Goal: Communication & Community: Ask a question

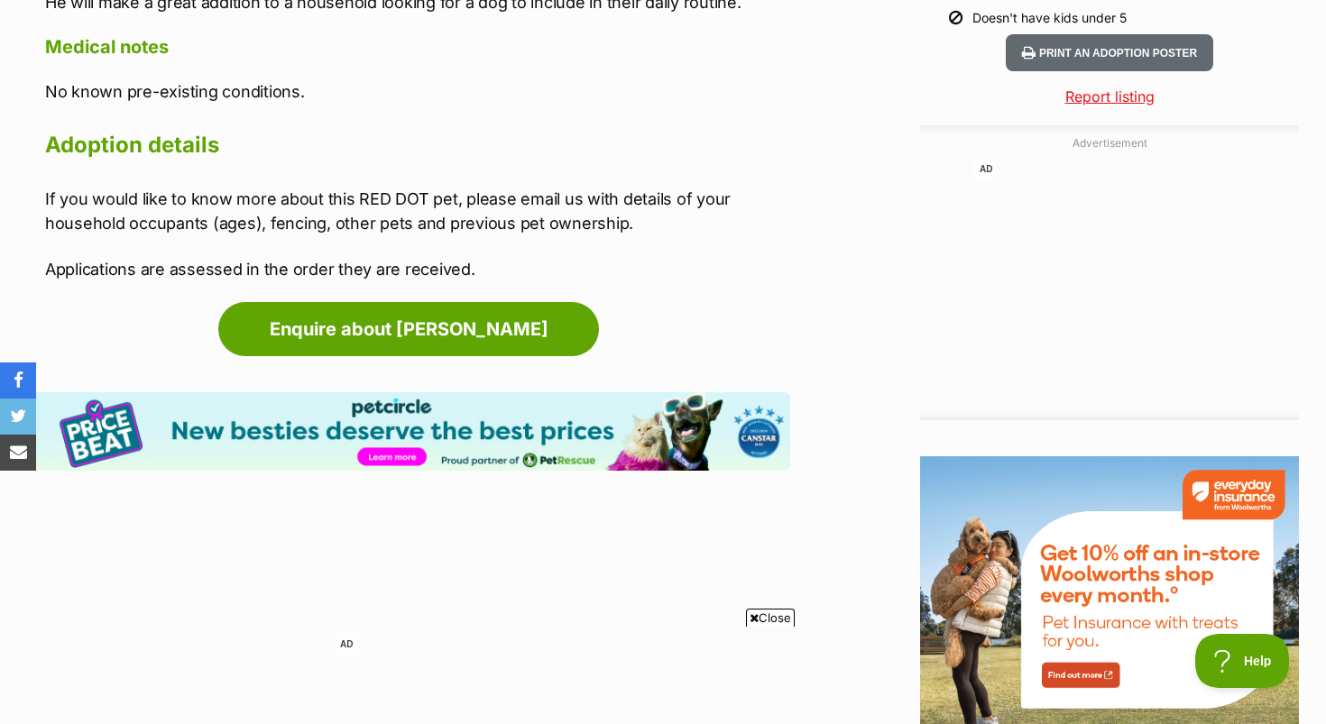
scroll to position [1916, 0]
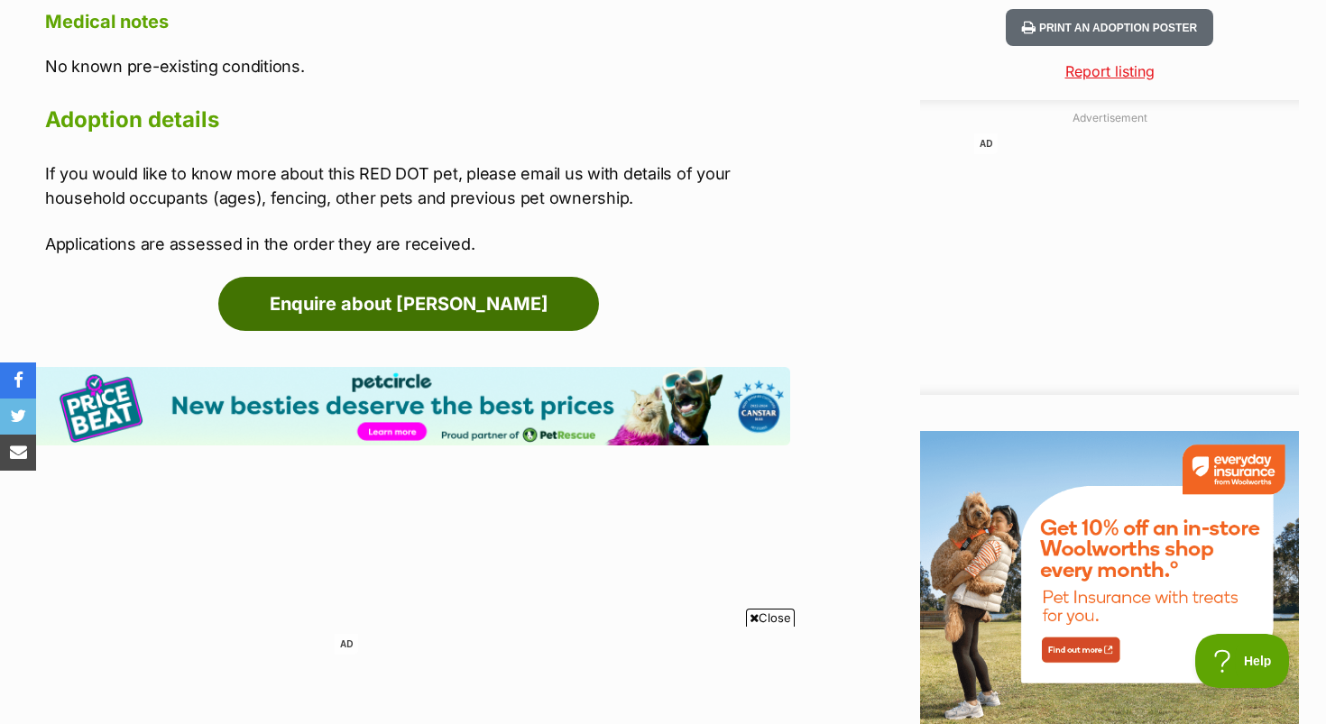
click at [503, 307] on link "Enquire about [PERSON_NAME]" at bounding box center [408, 304] width 381 height 54
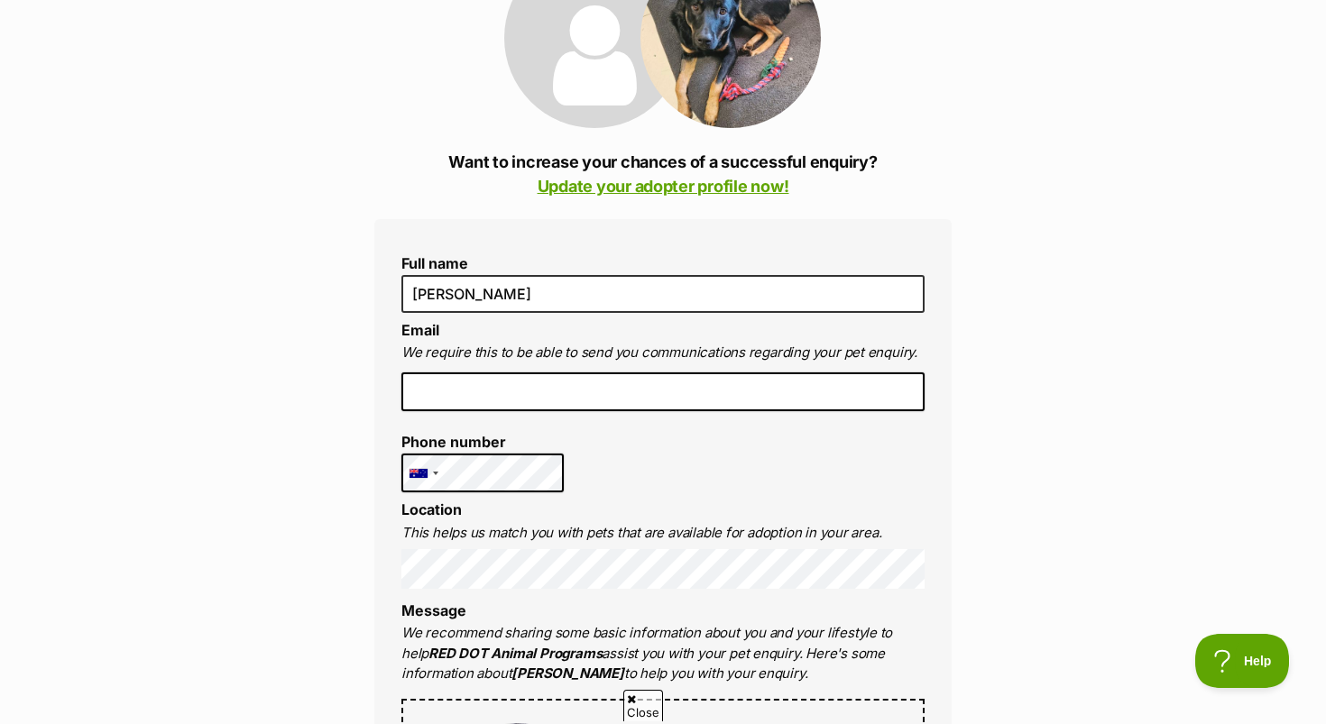
scroll to position [290, 0]
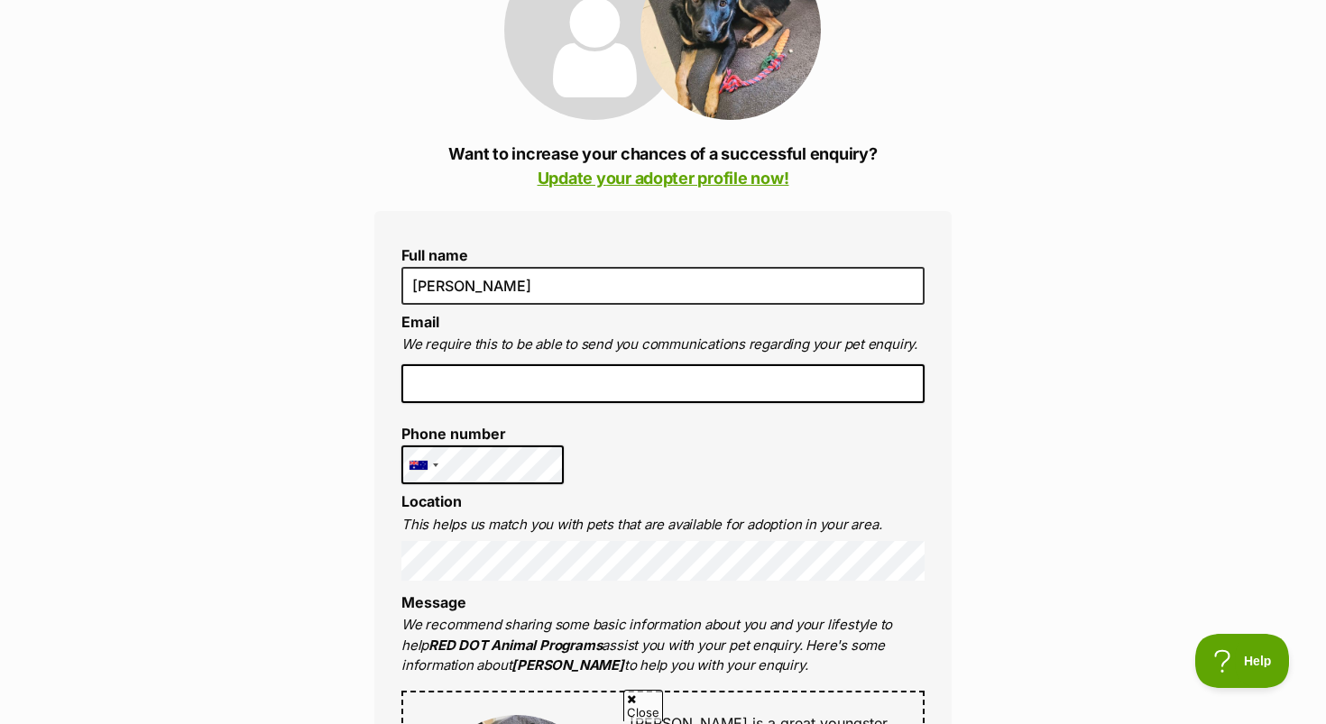
click at [503, 368] on input "email" at bounding box center [662, 385] width 523 height 40
type input "caitlin.connors@outlook.com"
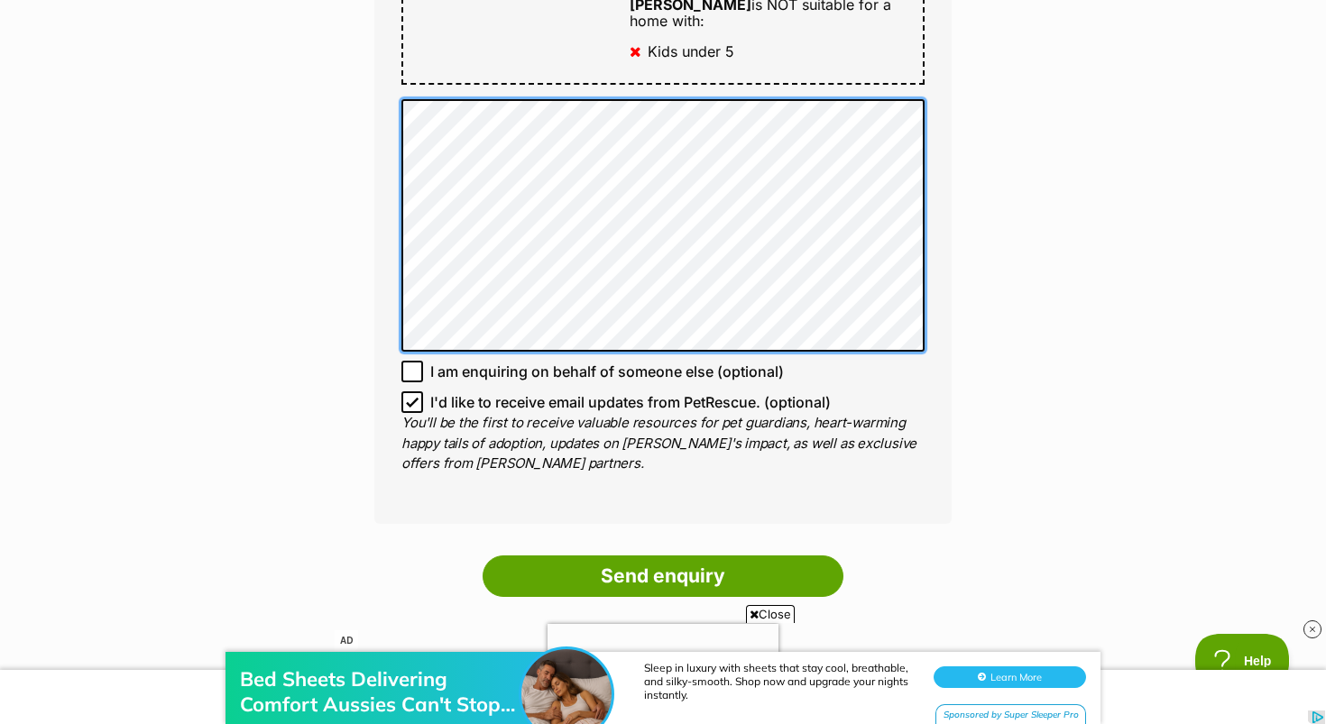
scroll to position [1234, 0]
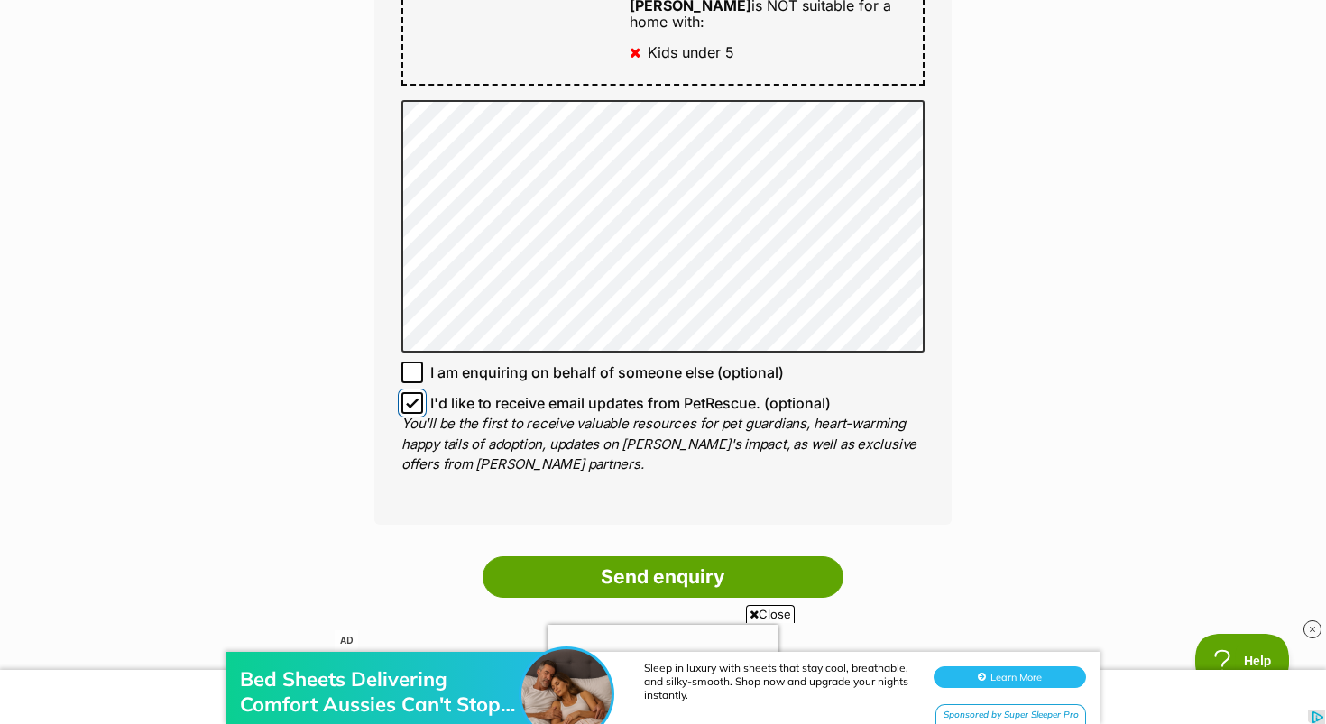
click at [419, 392] on input "I'd like to receive email updates from PetRescue. (optional)" at bounding box center [412, 403] width 22 height 22
checkbox input "false"
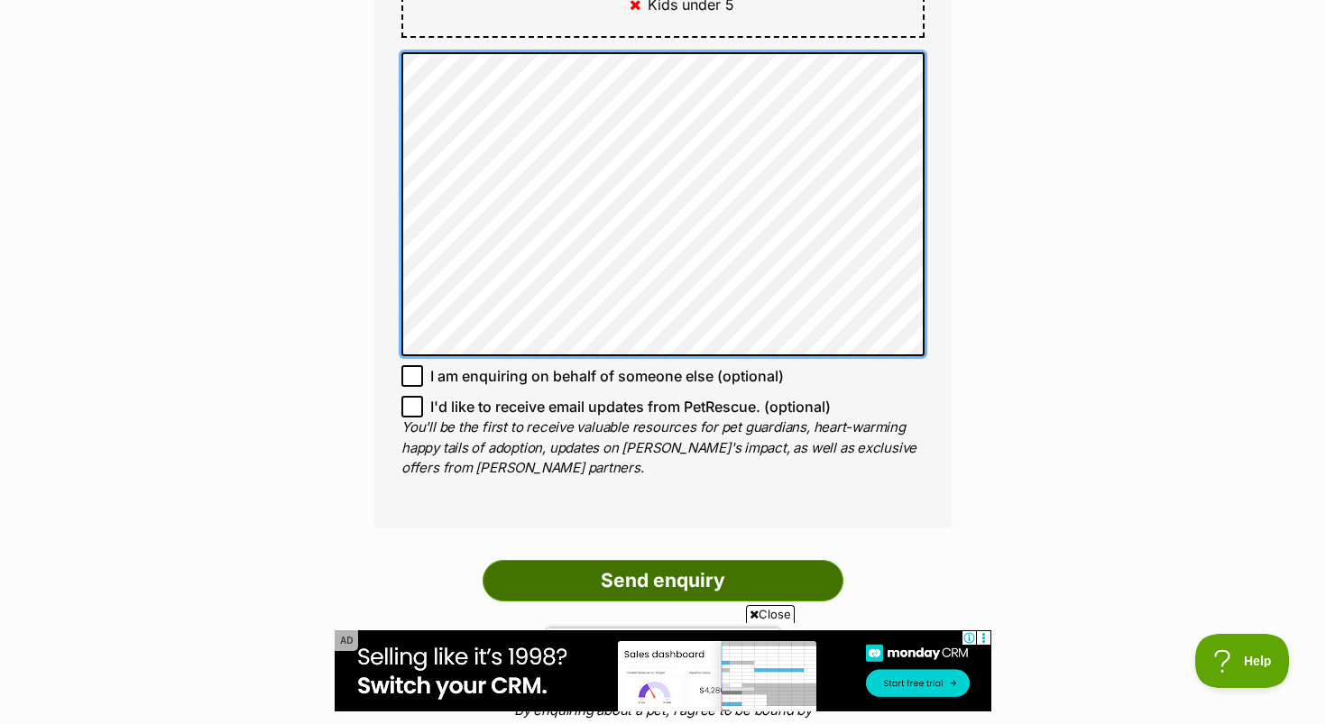
scroll to position [1284, 0]
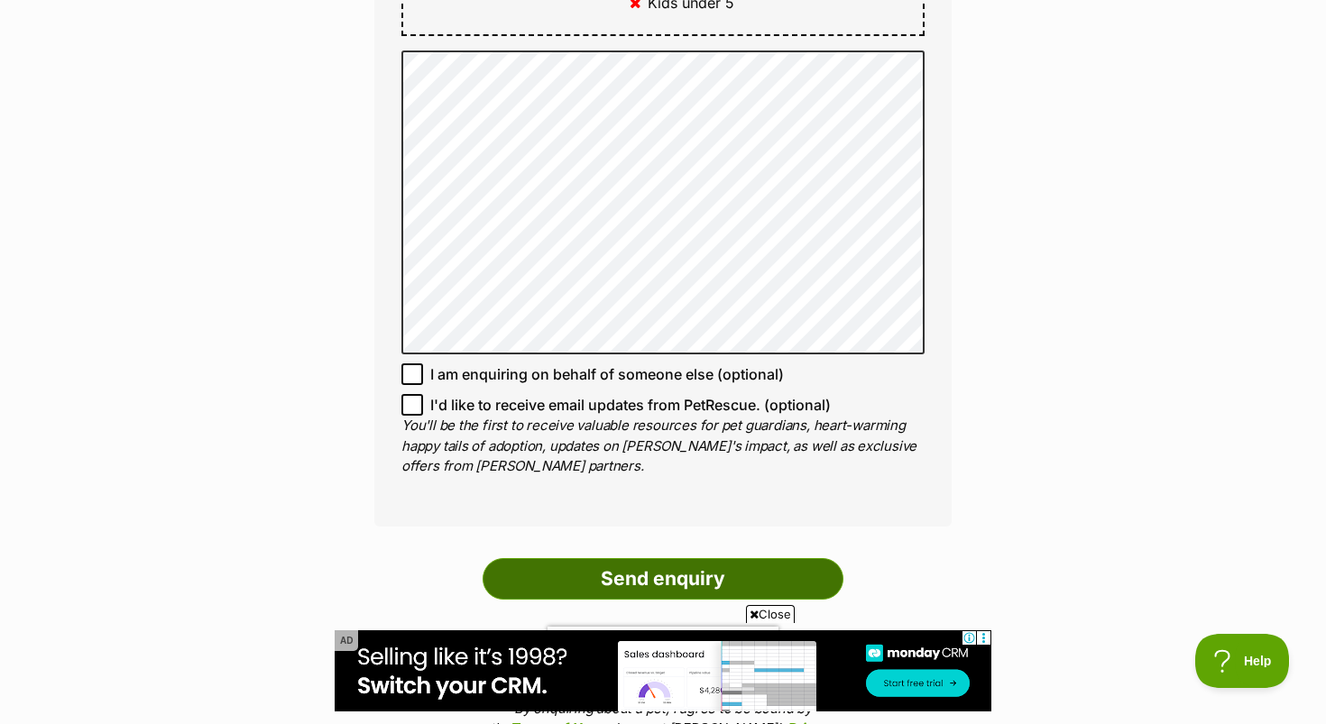
click at [715, 558] on input "Send enquiry" at bounding box center [663, 579] width 361 height 42
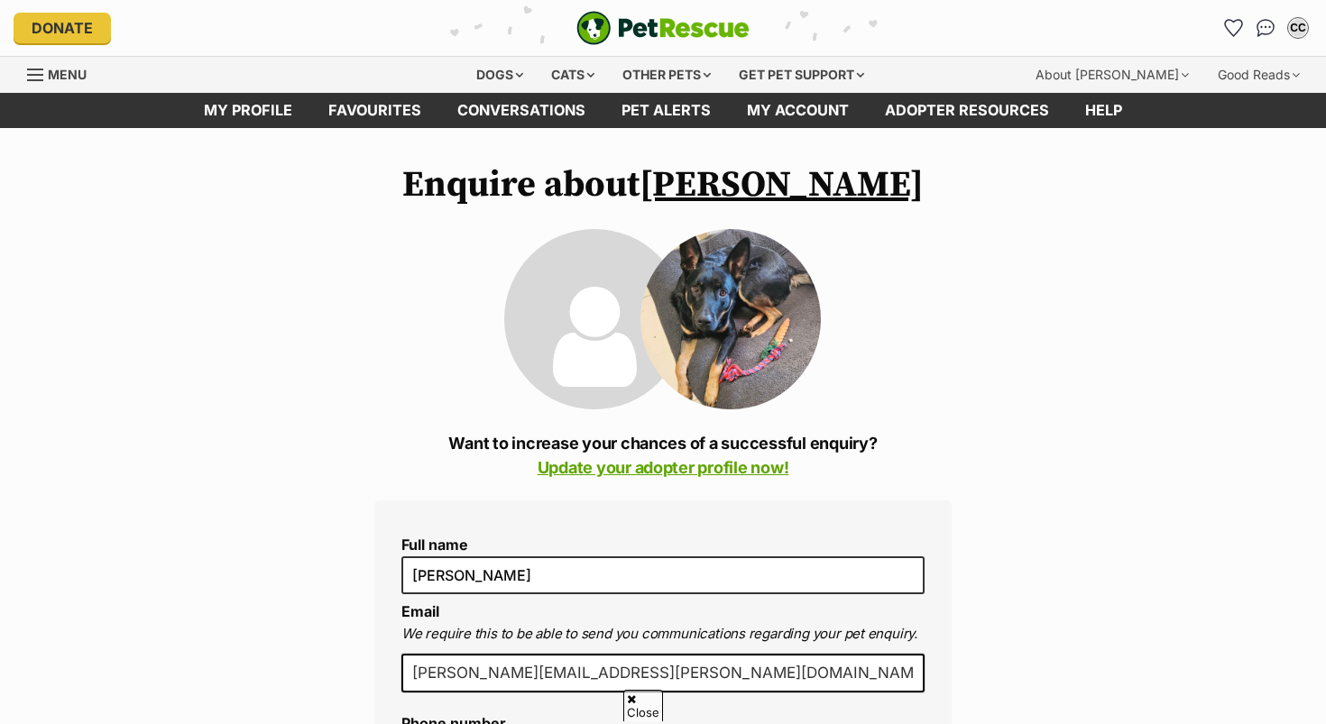
scroll to position [1043, 0]
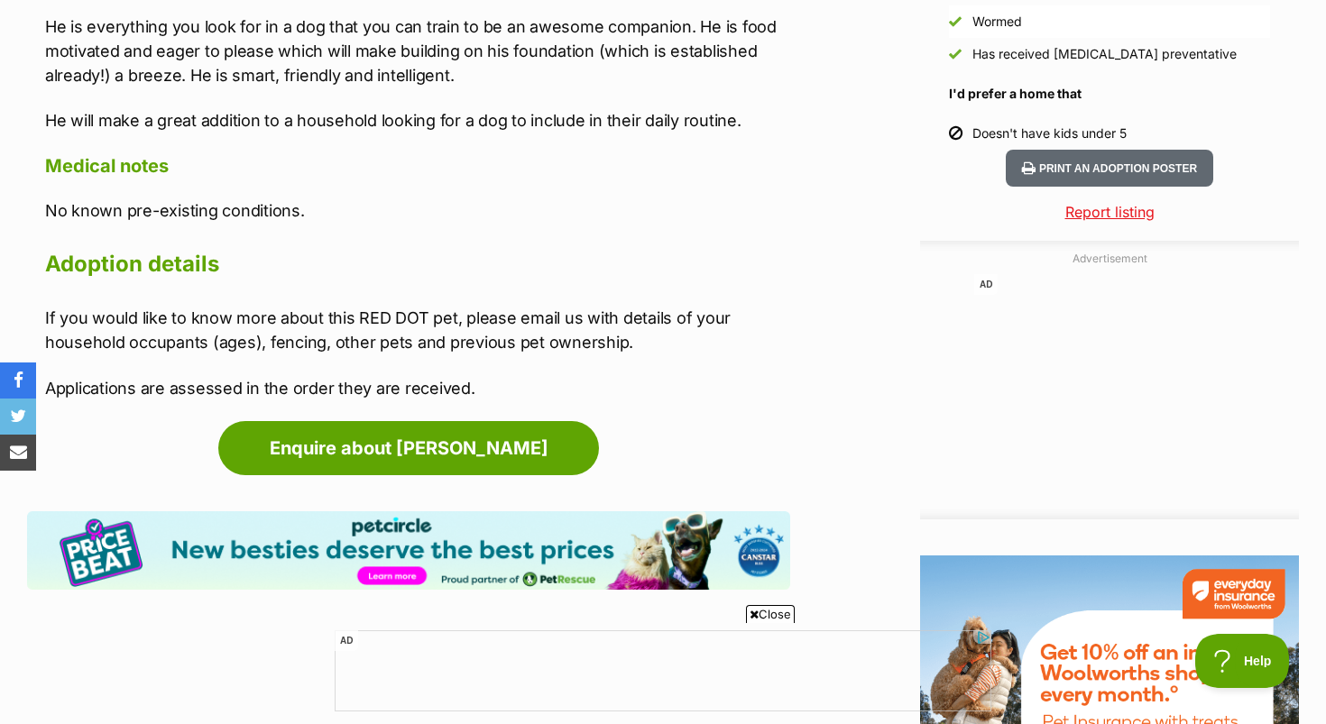
scroll to position [1792, 0]
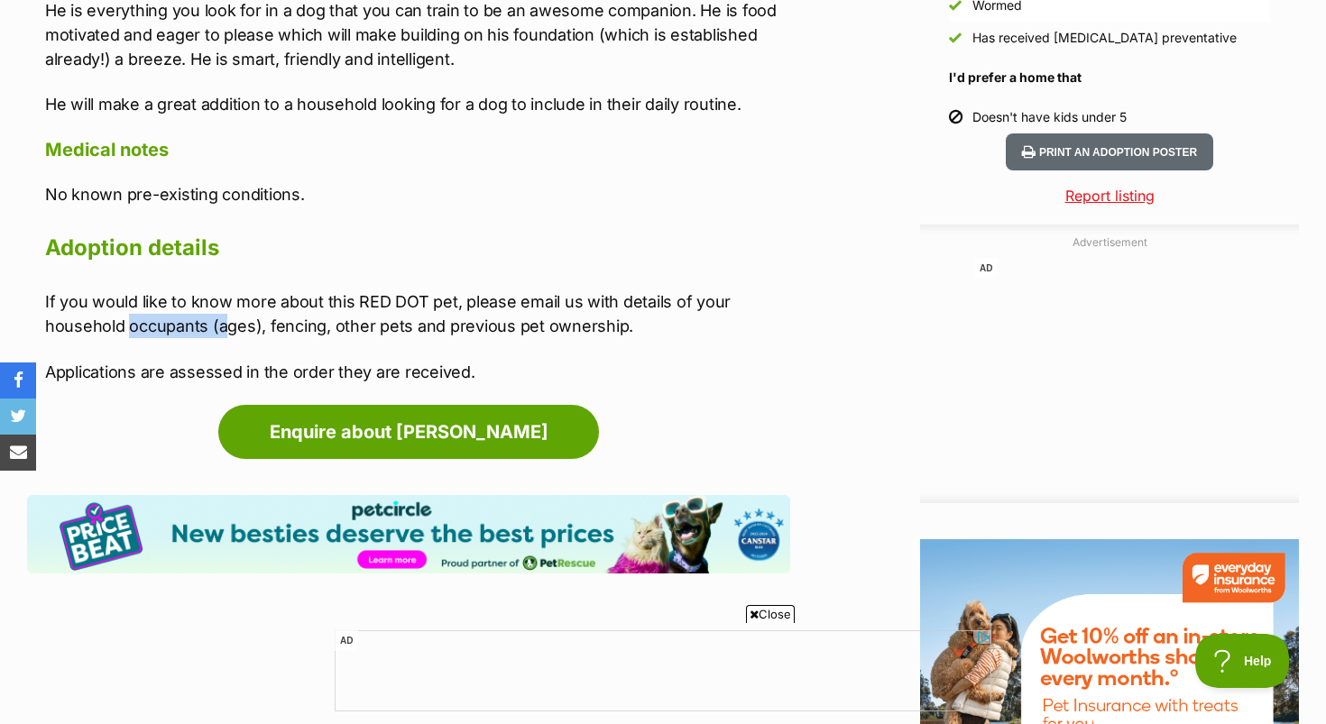
drag, startPoint x: 129, startPoint y: 319, endPoint x: 223, endPoint y: 318, distance: 93.8
click at [224, 318] on p "If you would like to know more about this RED DOT pet, please email us with det…" at bounding box center [417, 314] width 745 height 49
click at [491, 212] on div "About [PERSON_NAME] is a great youngster. He is sensible but playful, friendly …" at bounding box center [417, 102] width 745 height 562
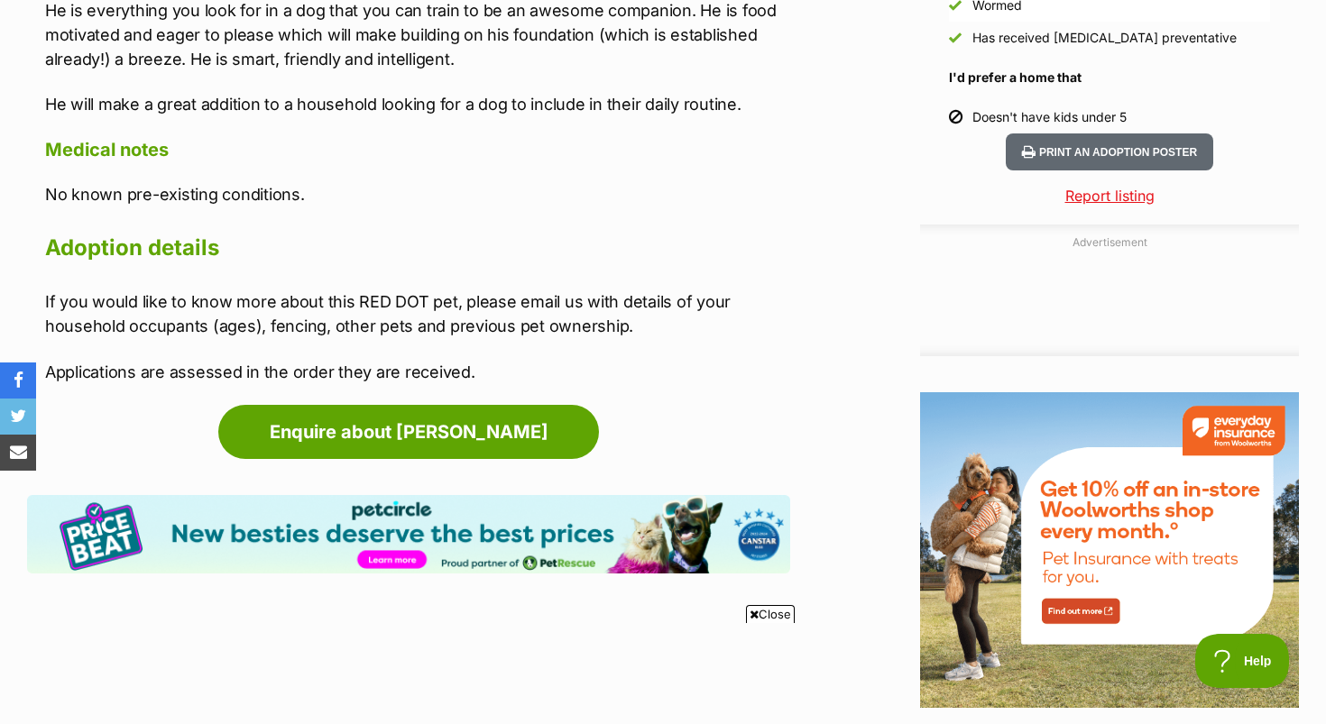
scroll to position [0, 0]
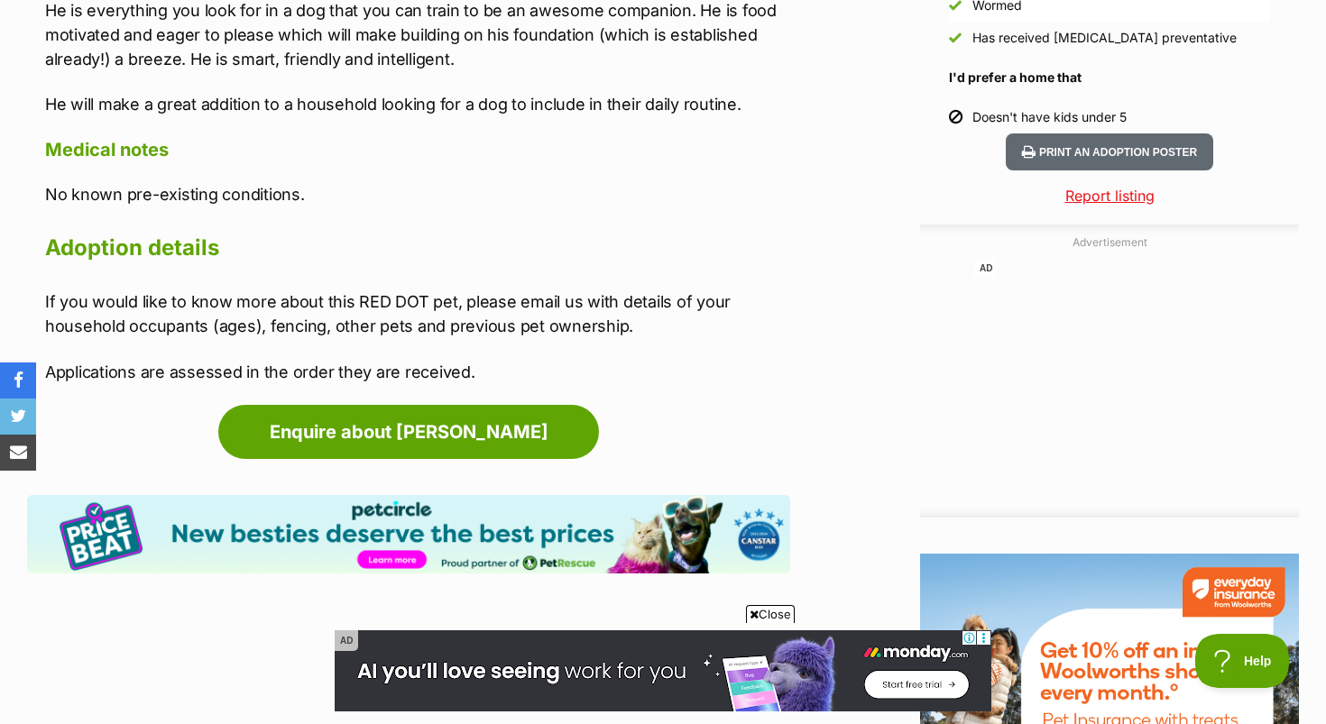
click at [484, 164] on div "About [PERSON_NAME] is a great youngster. He is sensible but playful, friendly …" at bounding box center [417, 102] width 745 height 562
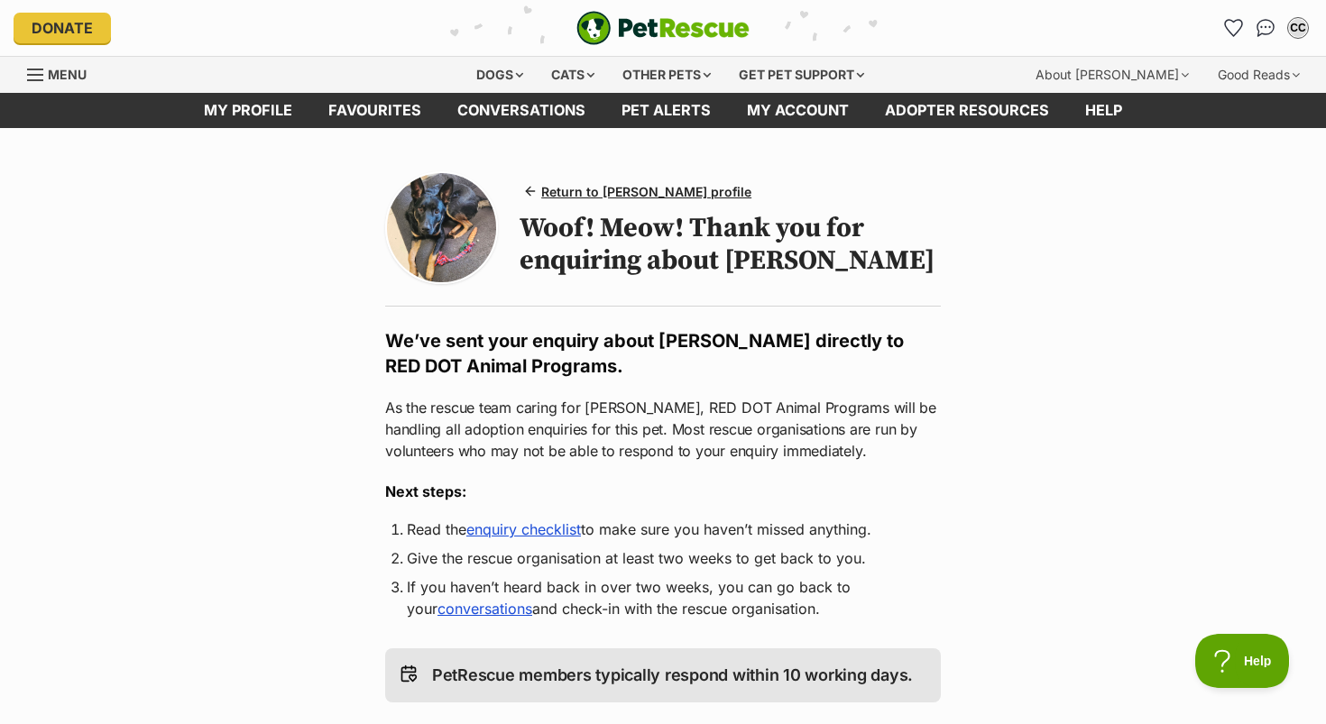
click at [556, 522] on link "enquiry checklist" at bounding box center [523, 530] width 115 height 18
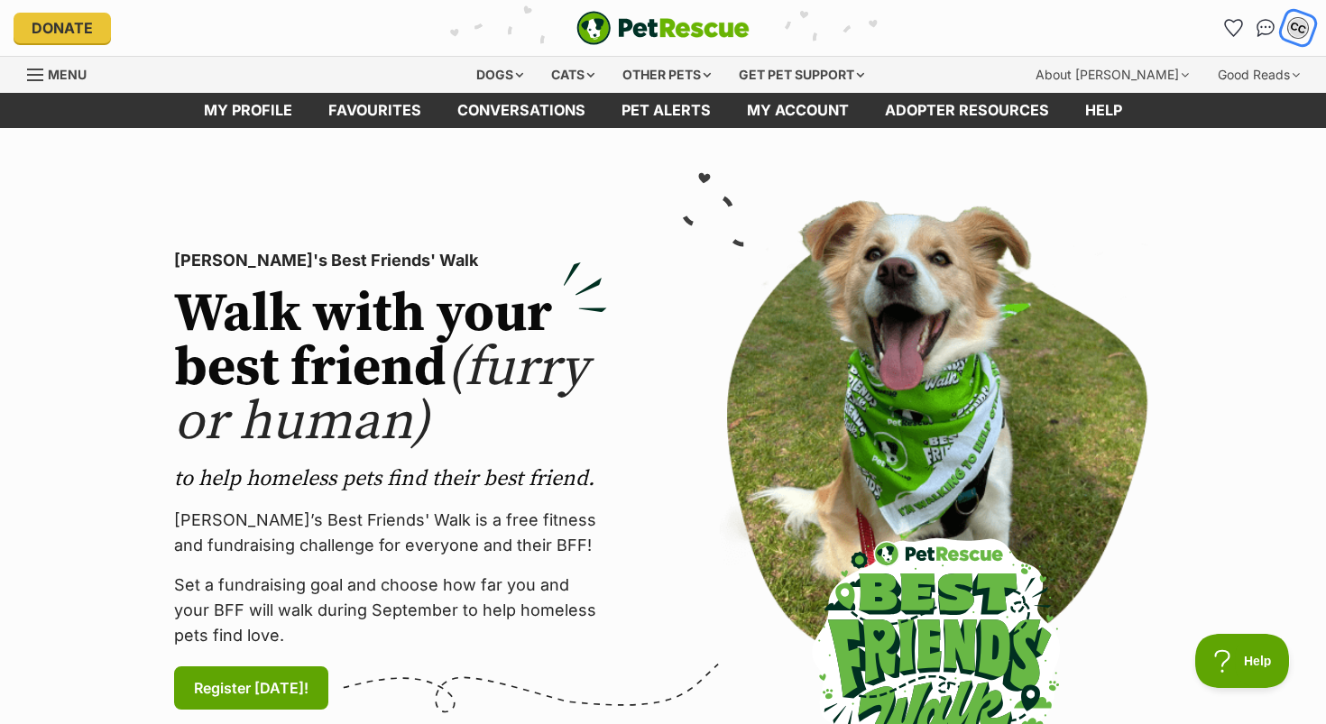
click at [1295, 23] on div "CC" at bounding box center [1298, 27] width 23 height 23
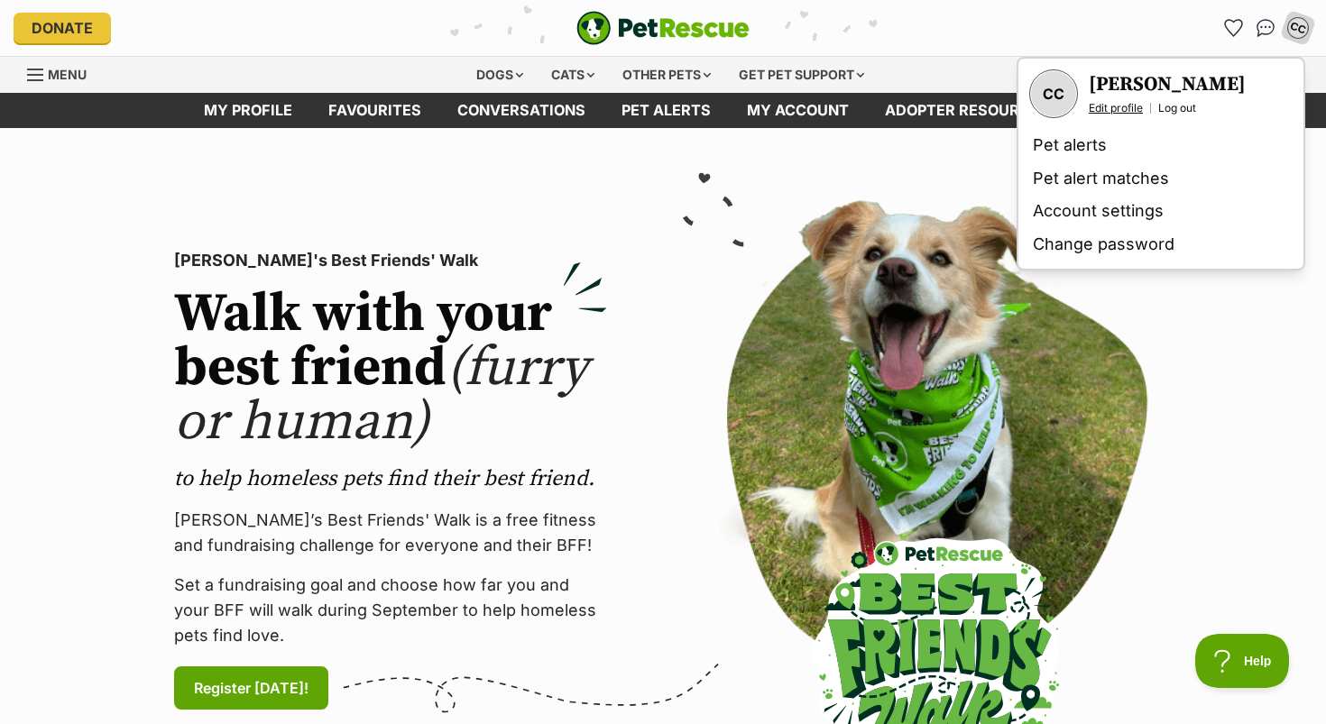
click at [1133, 106] on link "Edit profile" at bounding box center [1116, 108] width 54 height 14
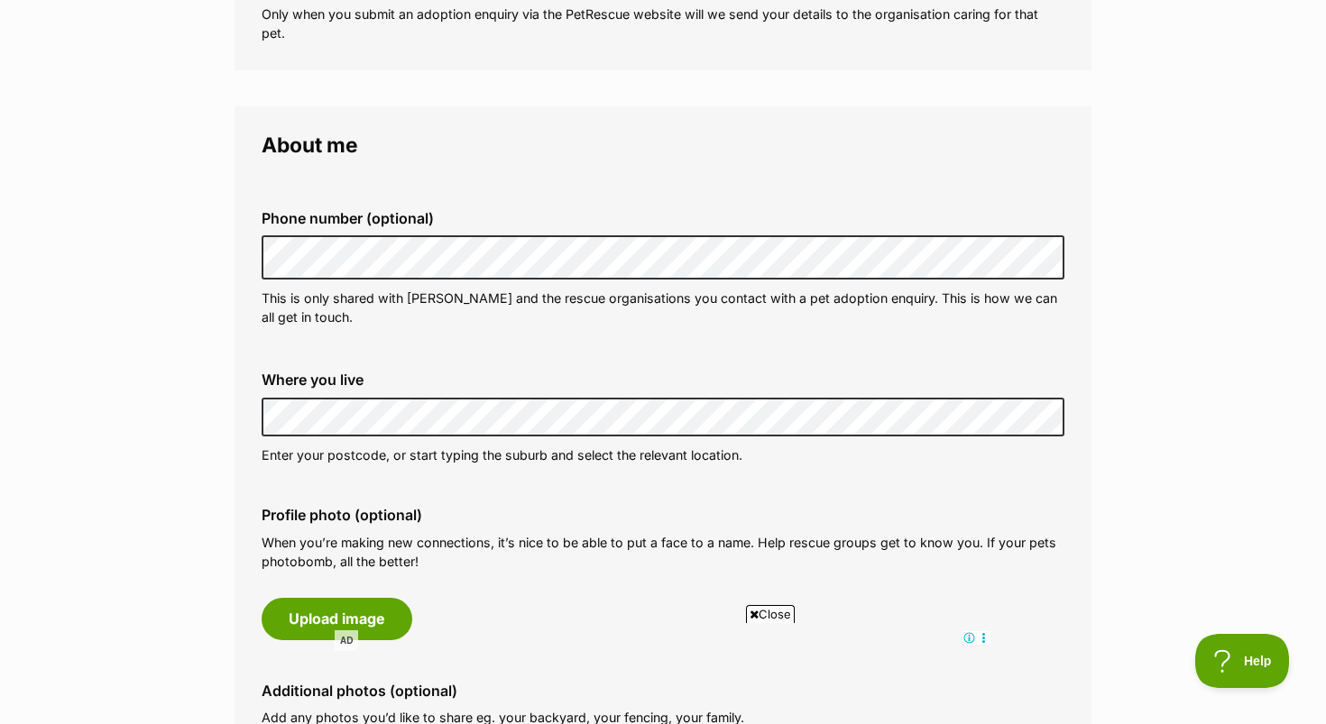
click at [488, 477] on div "Where you live Address line 1 (optional) Address line 2 (optional) Suburb (opti…" at bounding box center [663, 418] width 832 height 122
click at [484, 327] on p "This is only shared with PetRescue and the rescue organisations you contact wit…" at bounding box center [663, 308] width 803 height 39
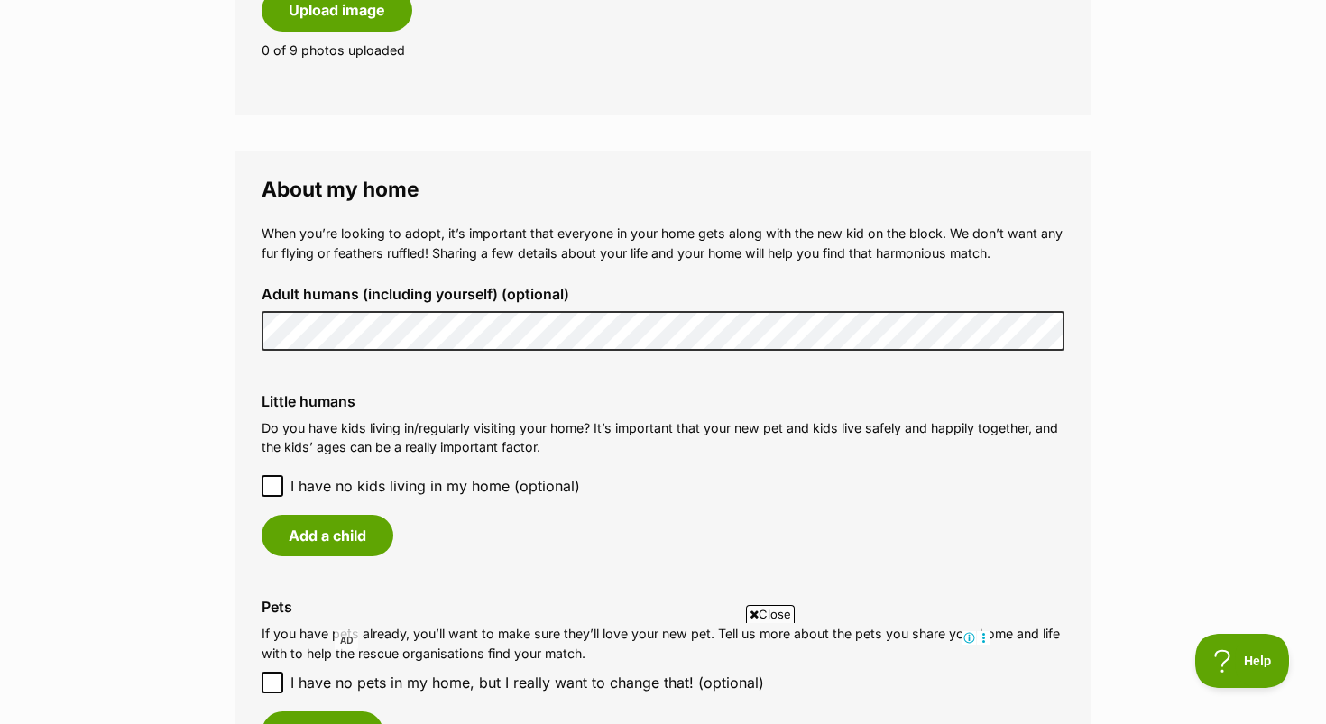
scroll to position [1180, 0]
click at [485, 549] on div "Add a child" at bounding box center [663, 535] width 803 height 42
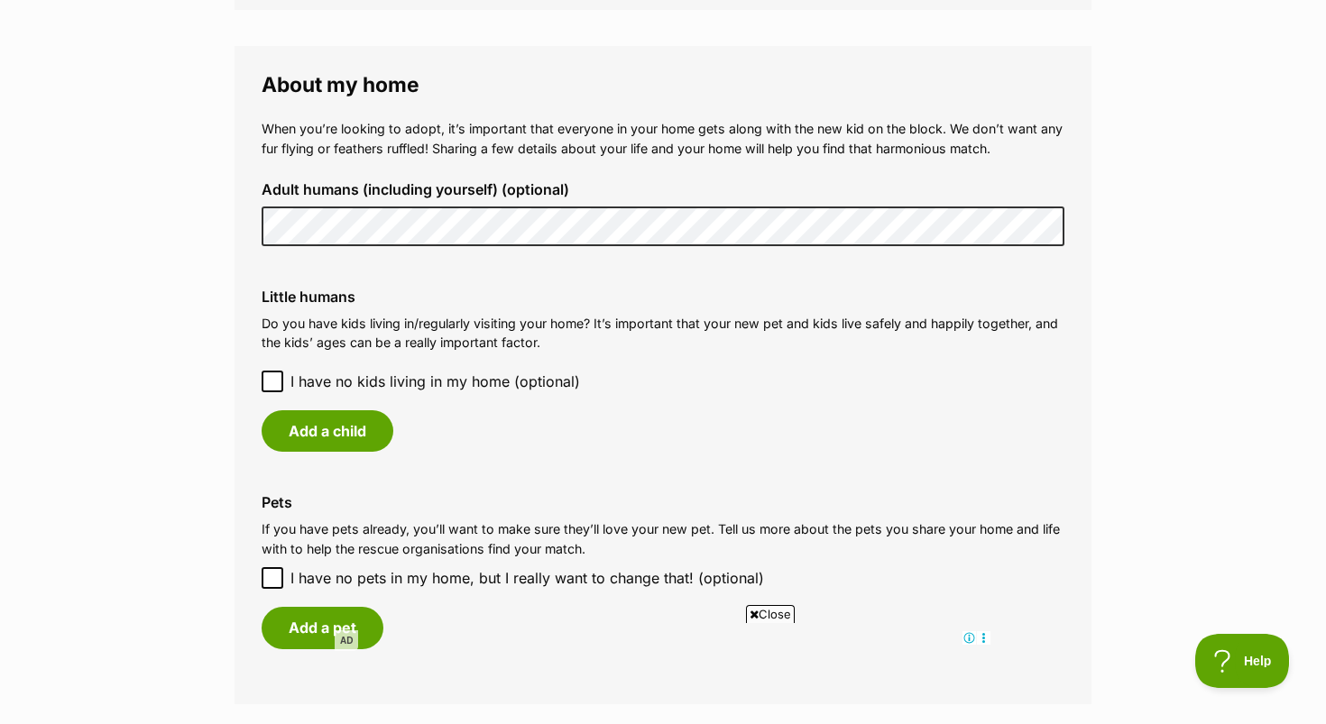
scroll to position [1301, 0]
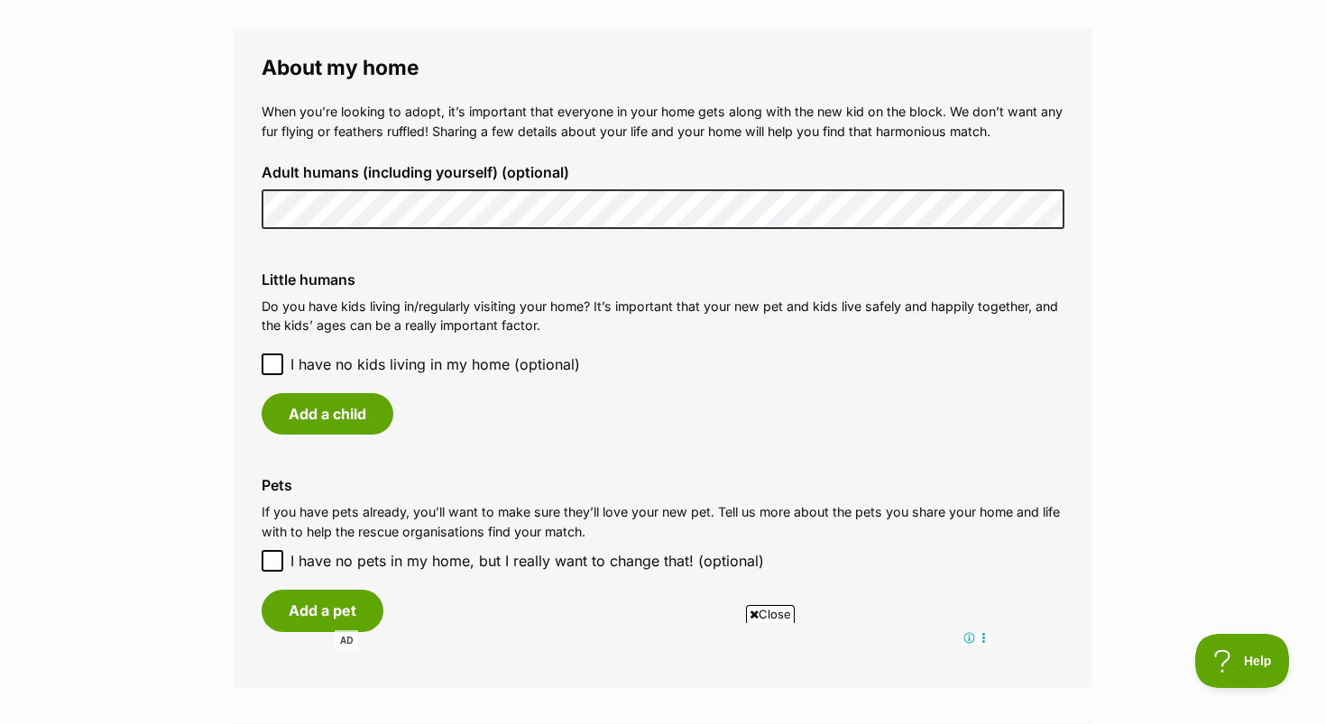
click at [475, 364] on span "I have no kids living in my home (optional)" at bounding box center [436, 365] width 290 height 22
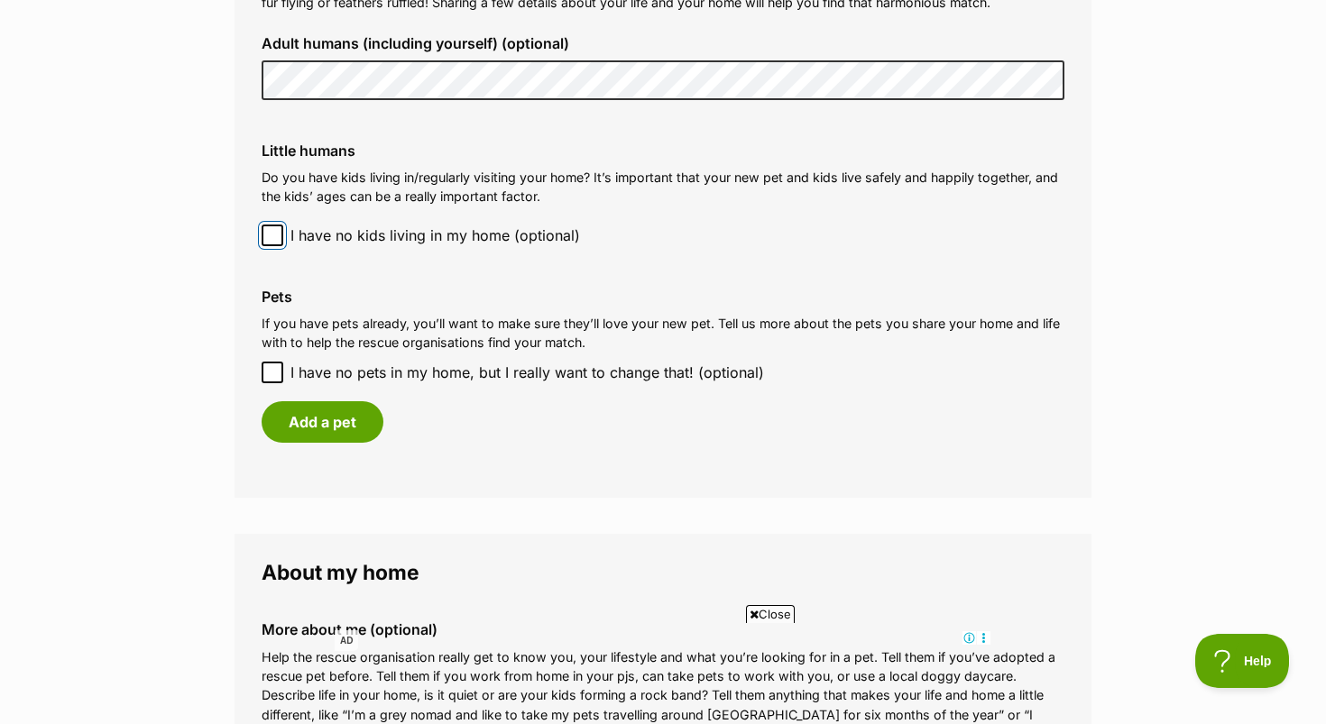
scroll to position [1431, 0]
click at [328, 422] on button "Add a pet" at bounding box center [323, 422] width 122 height 42
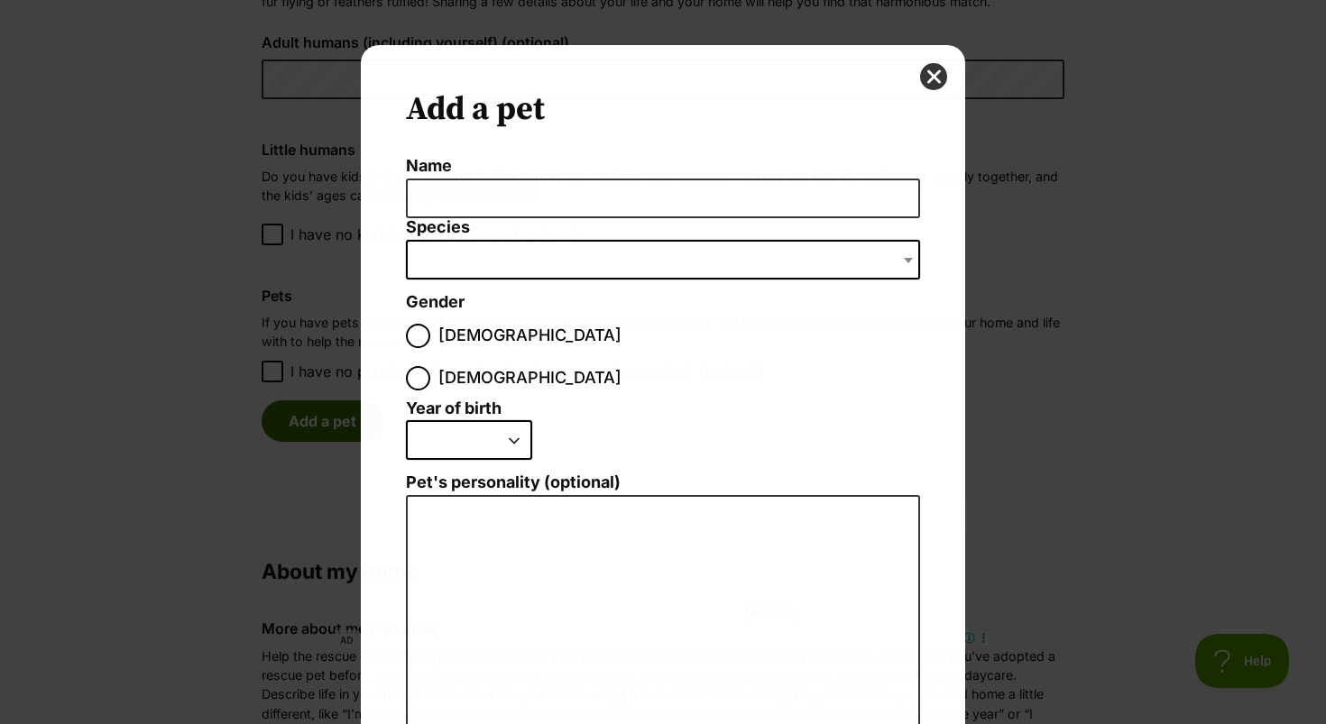
scroll to position [0, 0]
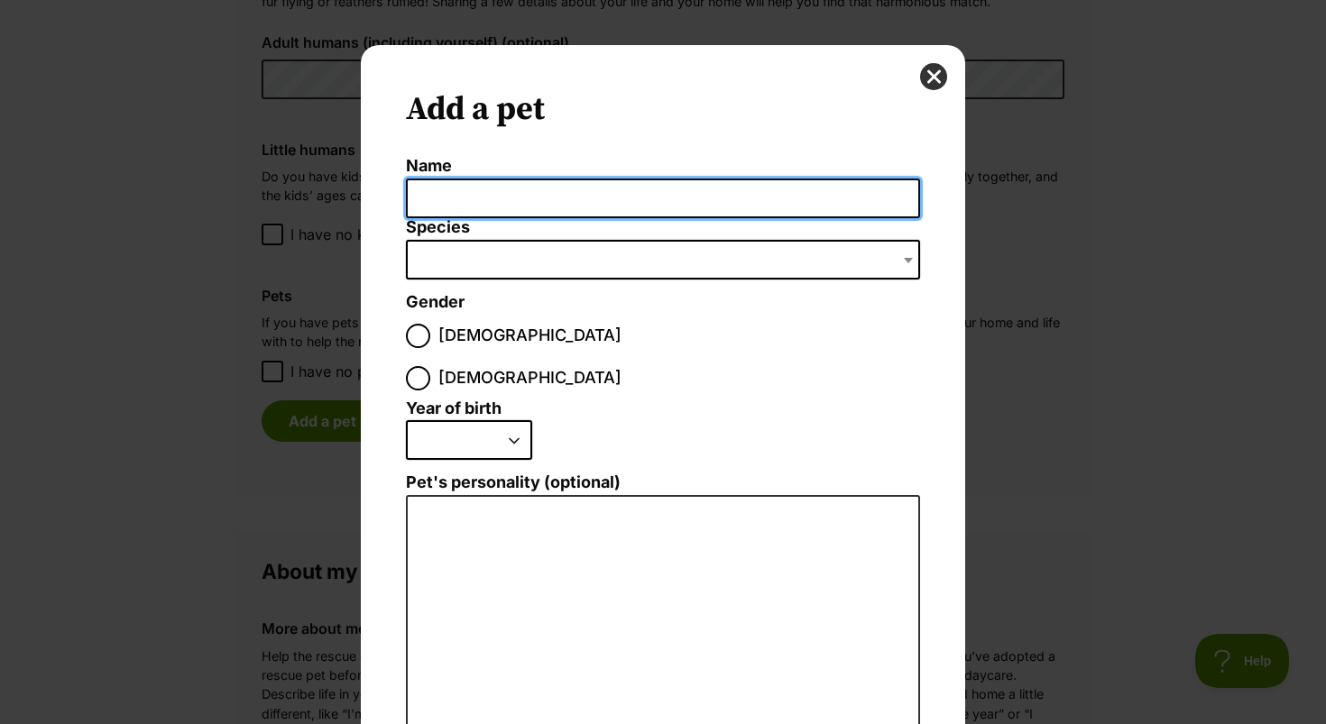
click at [583, 195] on input "Name" at bounding box center [663, 199] width 514 height 41
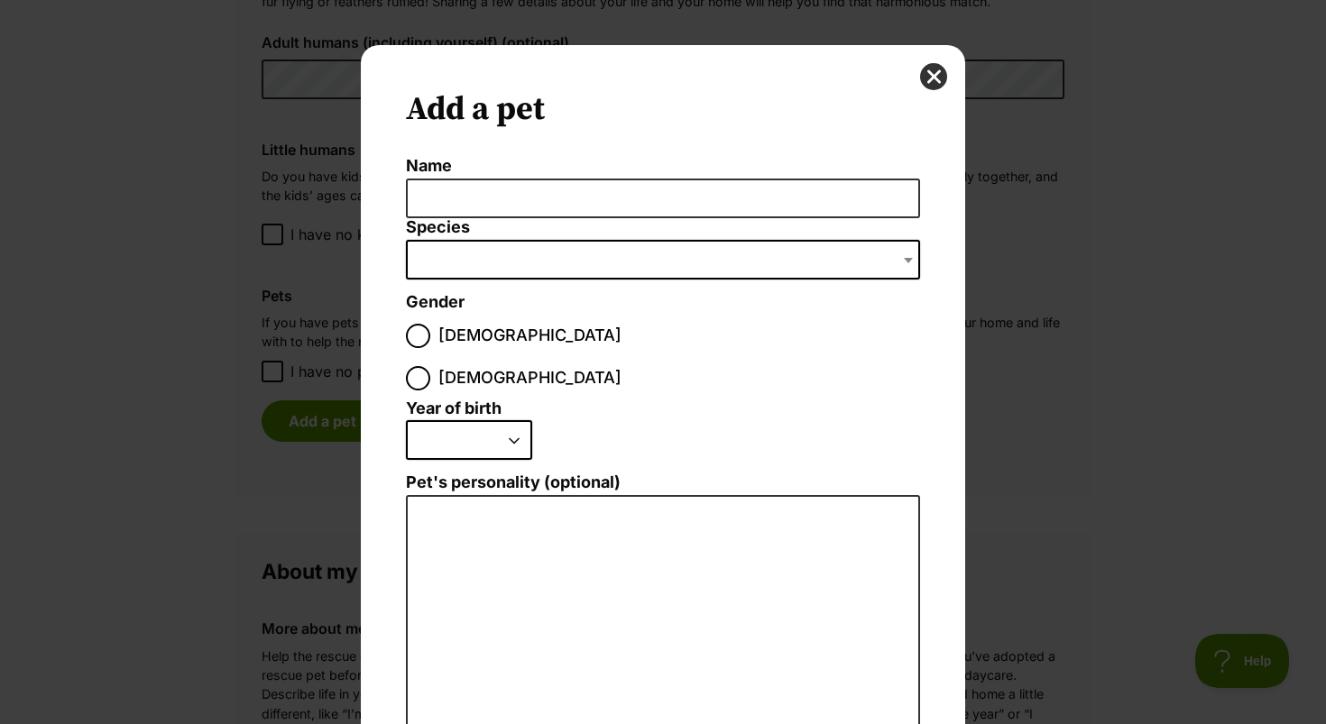
click at [593, 268] on span "Dialog Window - Close (Press escape to close)" at bounding box center [663, 260] width 514 height 40
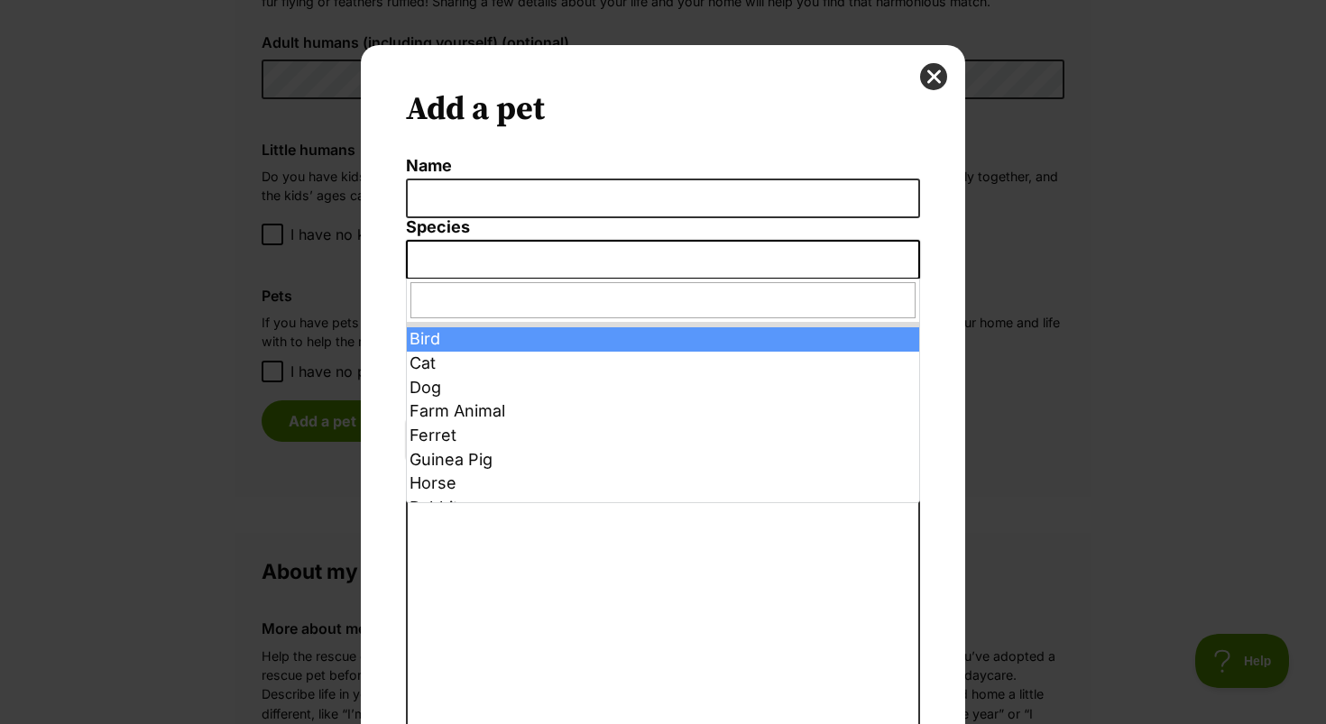
select select "10"
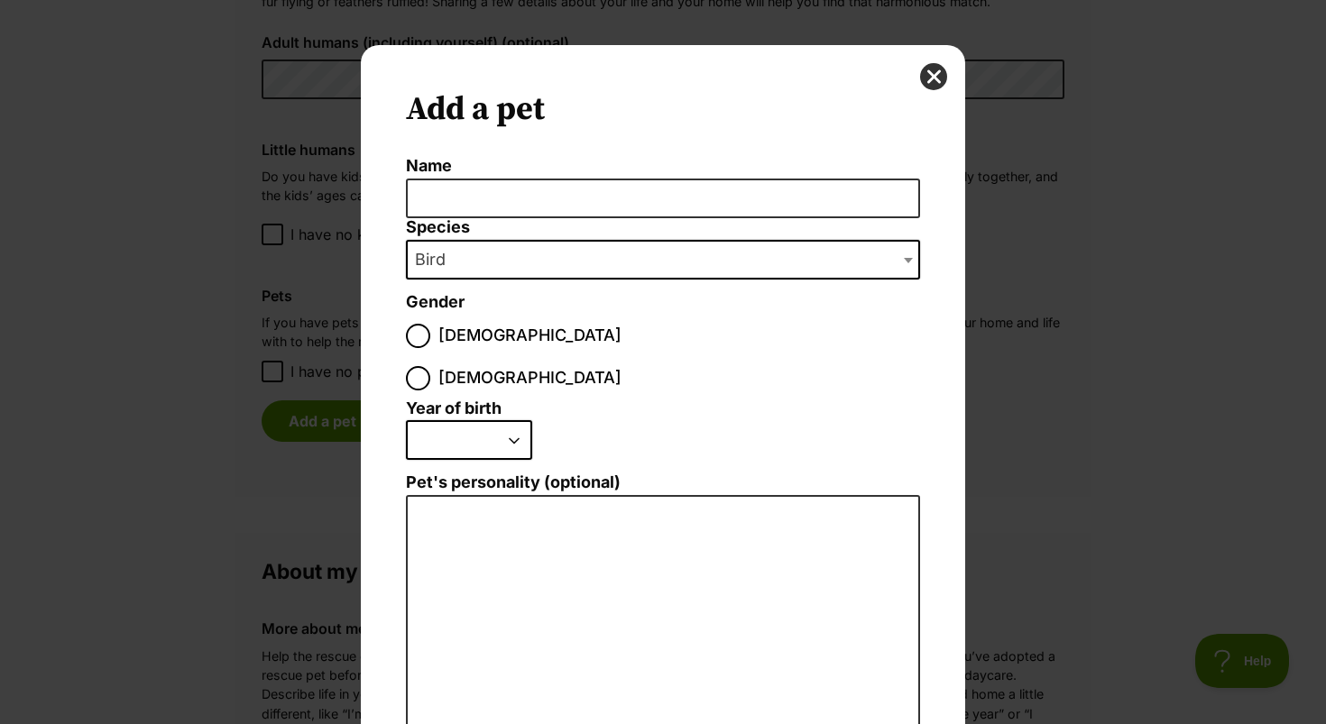
click at [535, 366] on span "Female" at bounding box center [529, 378] width 183 height 24
click at [430, 366] on input "Female" at bounding box center [418, 378] width 24 height 24
radio input "true"
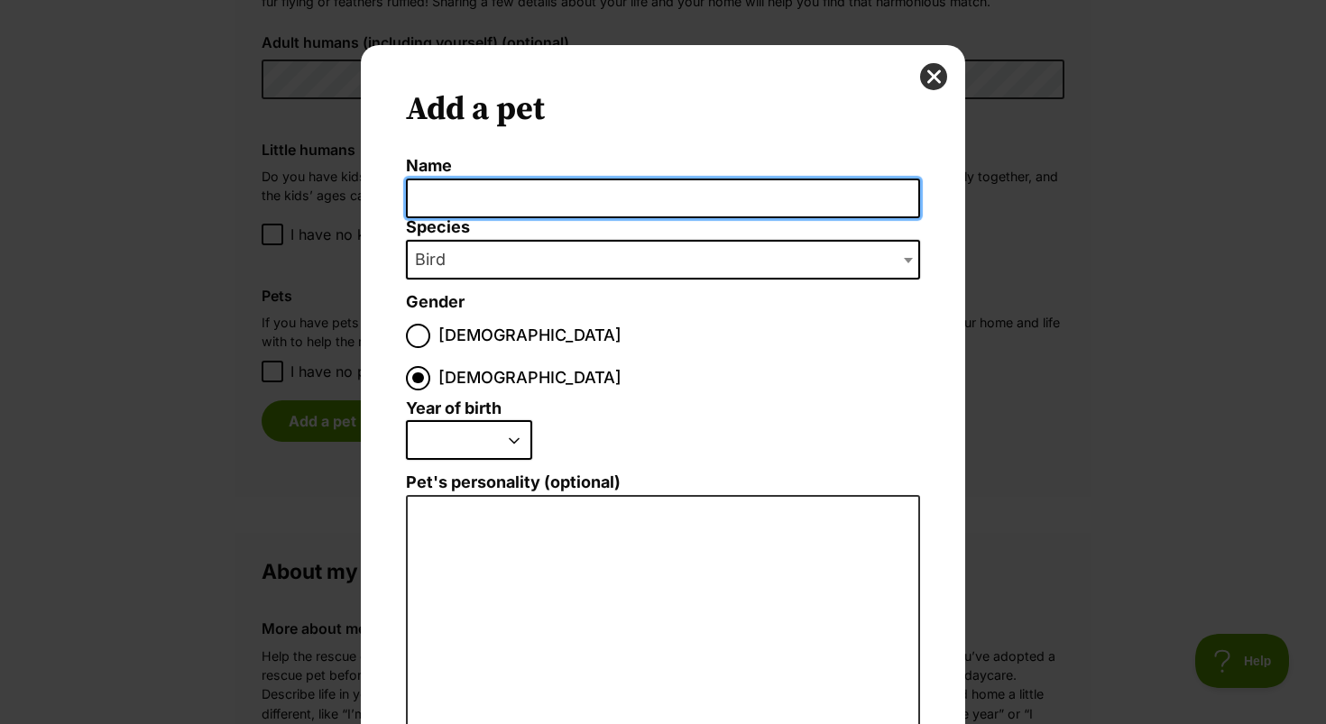
click at [540, 196] on input "Name" at bounding box center [663, 199] width 514 height 41
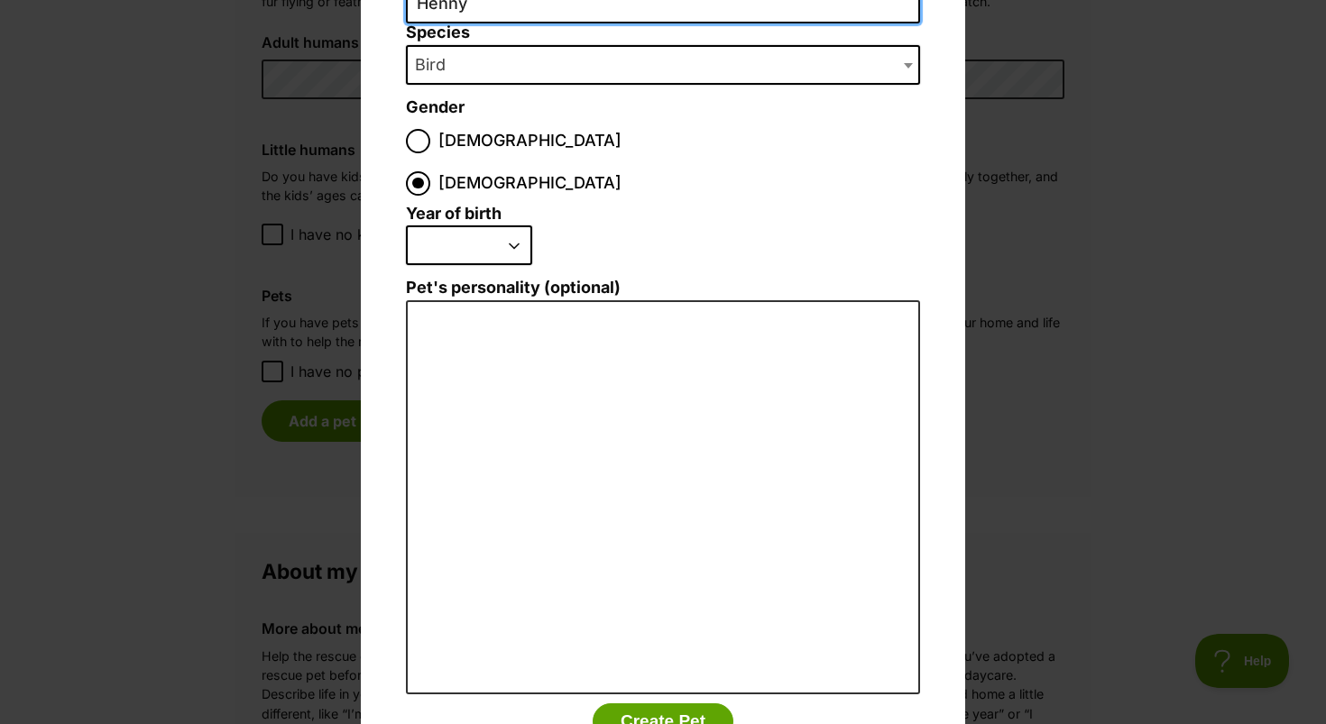
scroll to position [197, 0]
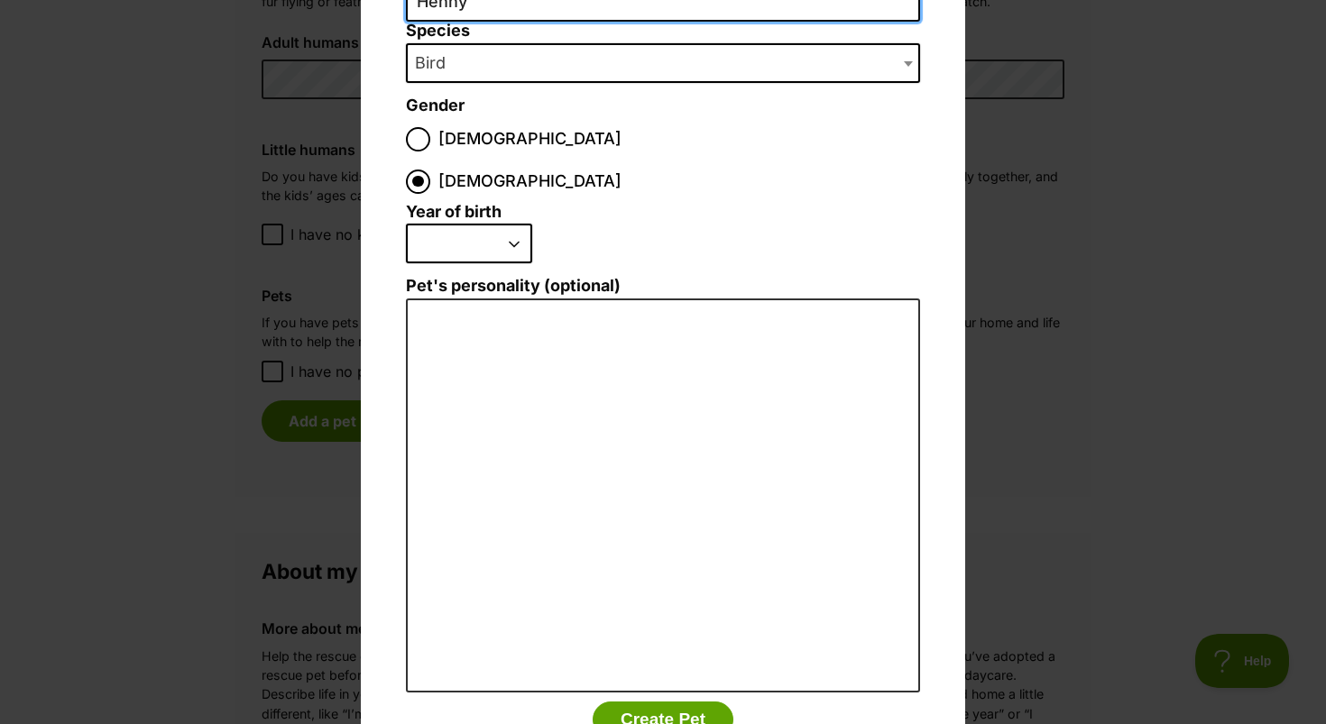
type input "Henny"
click at [494, 224] on select "2025 2024 2023 2022 2021 2020 2019 2018 2017 2016 2015 2014 2013 2012 2011 2010…" at bounding box center [469, 244] width 126 height 40
select select "2025"
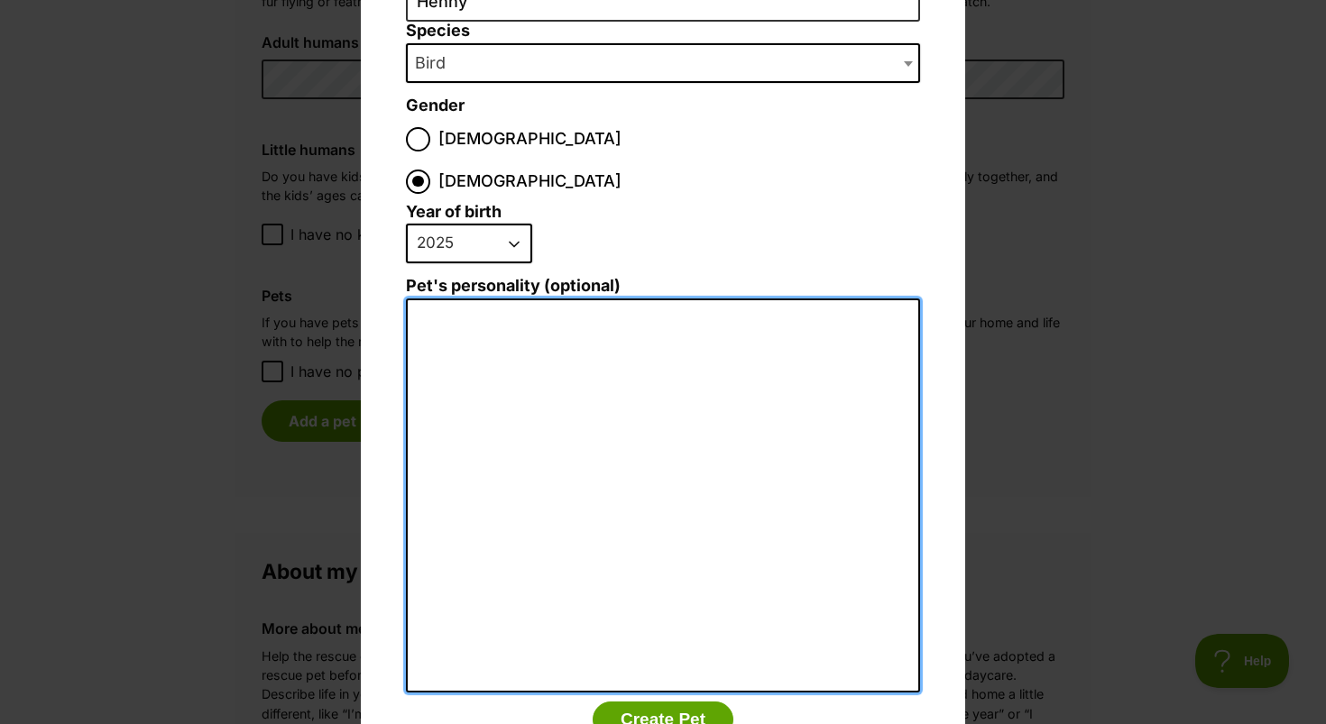
click at [532, 308] on textarea "Pet's personality (optional)" at bounding box center [663, 496] width 514 height 395
click at [549, 299] on textarea "Pet's personality (optional)" at bounding box center [663, 496] width 514 height 395
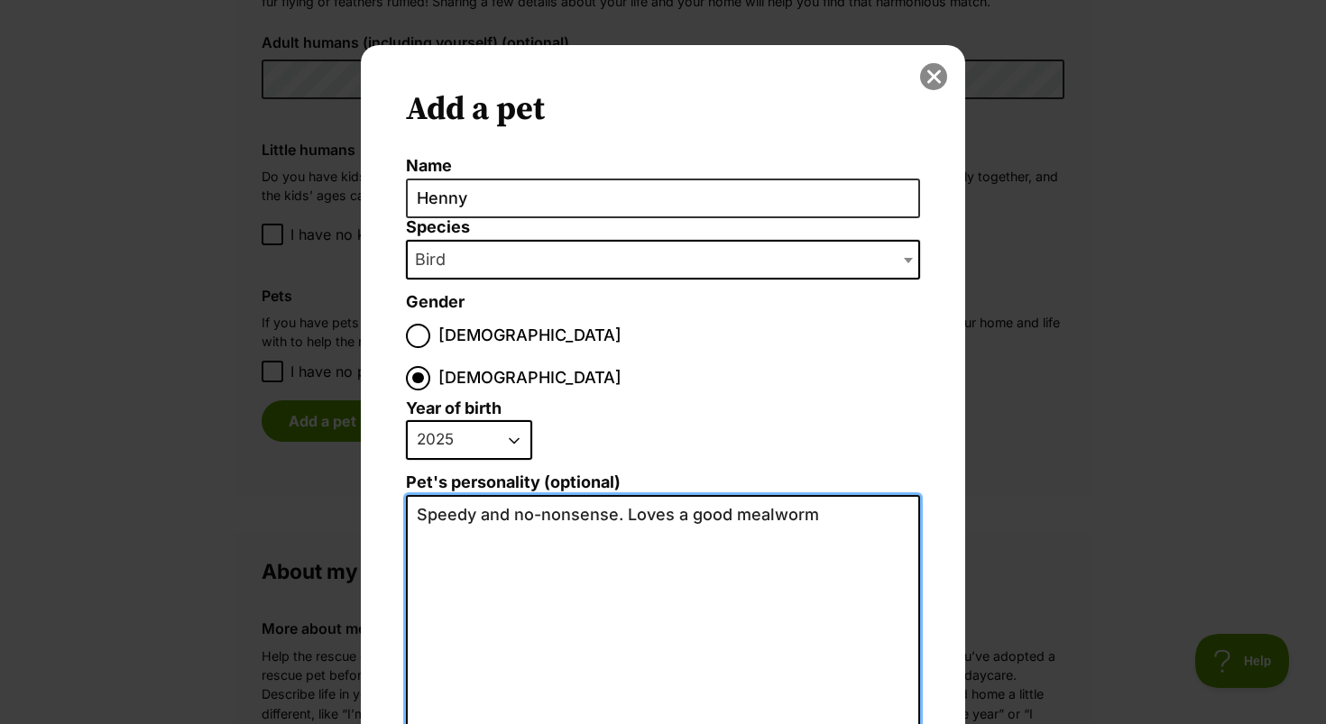
type textarea "Speedy and no-nonsense. Loves a good mealworm"
click at [946, 81] on div "Add a pet Name Henny Species Bird Cat Dog Farm Animal Ferret Guinea Pig Horse R…" at bounding box center [663, 526] width 604 height 962
click at [931, 78] on button "close" at bounding box center [933, 76] width 27 height 27
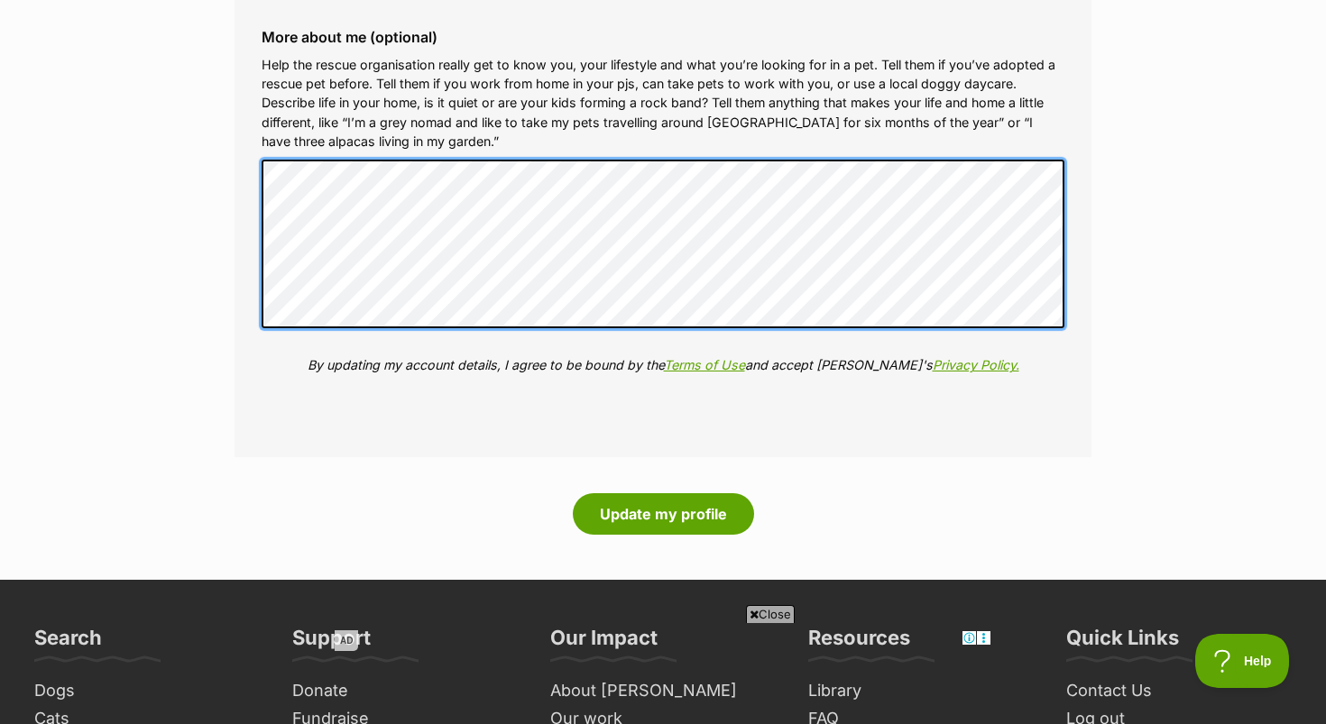
scroll to position [2053, 0]
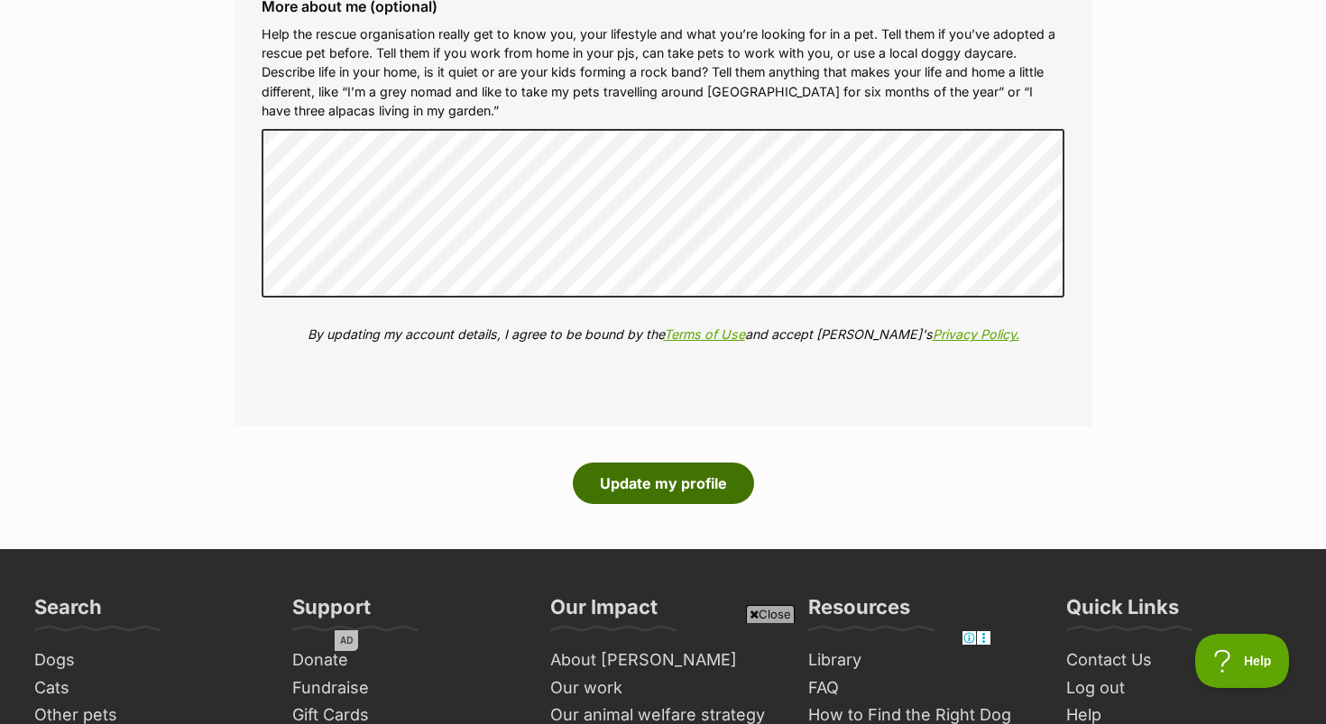
click at [688, 485] on button "Update my profile" at bounding box center [663, 484] width 181 height 42
